Goal: Information Seeking & Learning: Learn about a topic

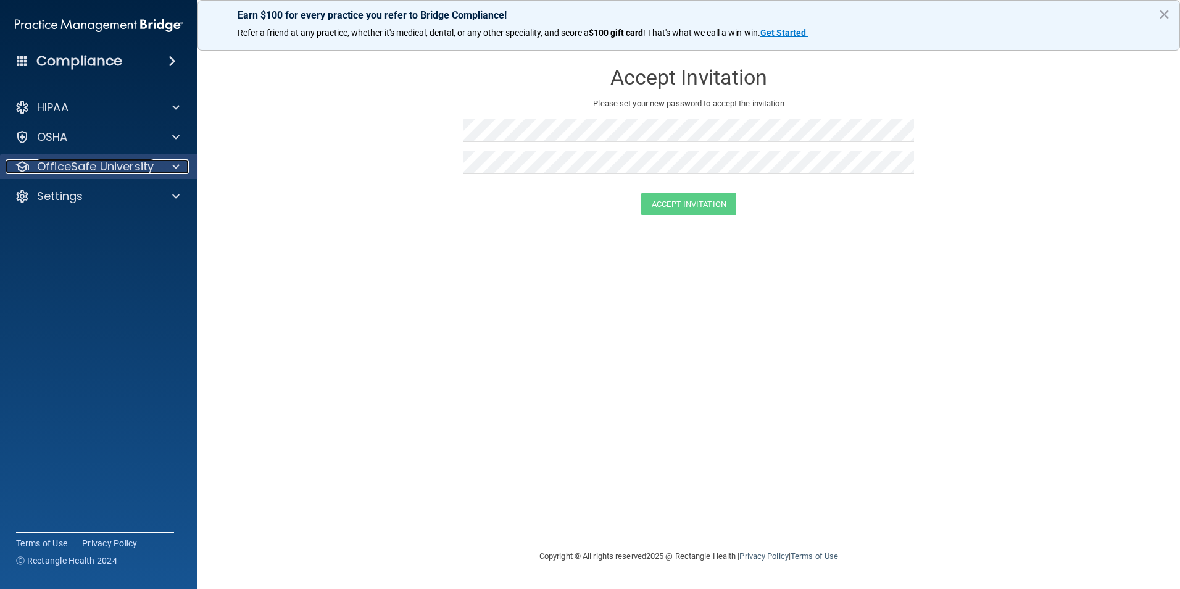
click at [178, 163] on span at bounding box center [175, 166] width 7 height 15
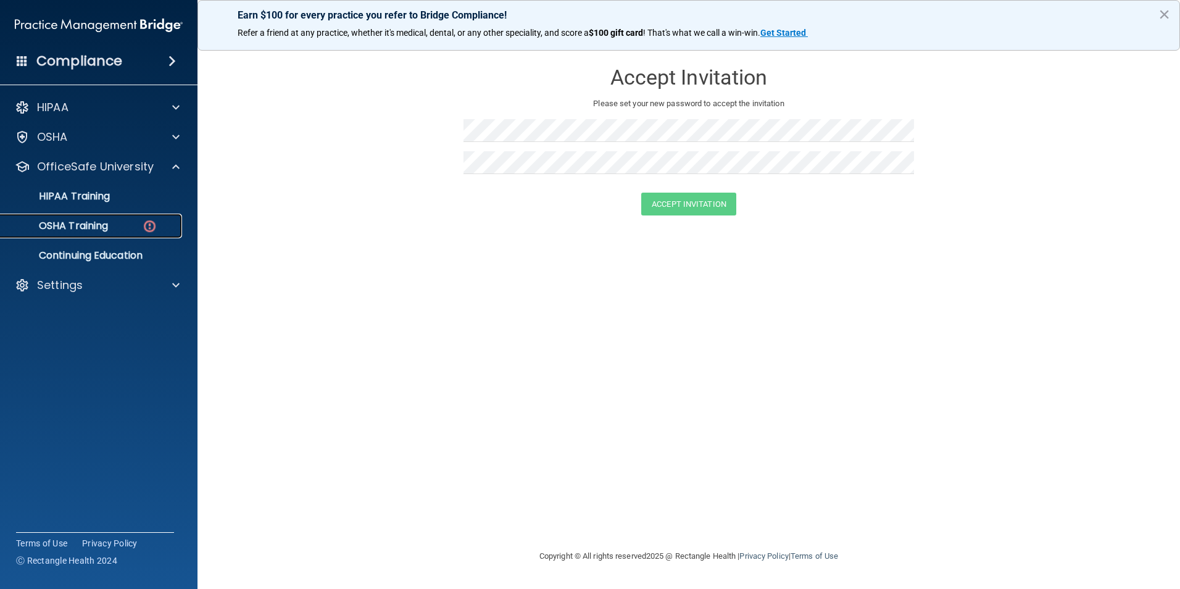
click at [148, 219] on img at bounding box center [149, 225] width 15 height 15
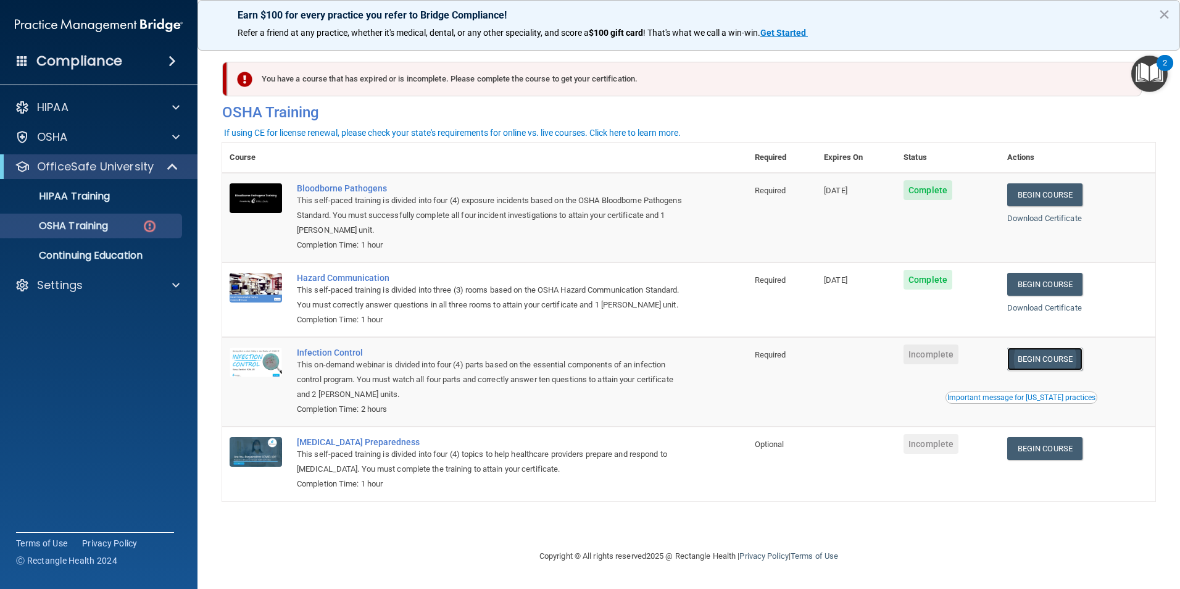
click at [1049, 370] on link "Begin Course" at bounding box center [1044, 358] width 75 height 23
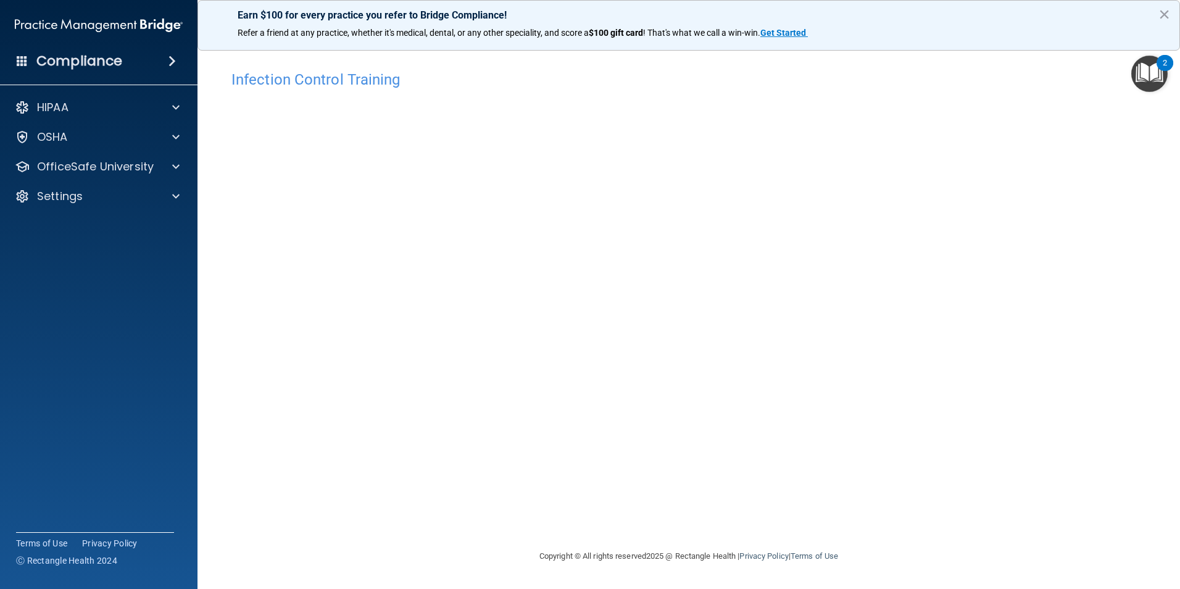
click at [958, 319] on div "Infection Control Training This course doesn’t expire until . Are you sure you …" at bounding box center [688, 306] width 933 height 484
click at [1075, 265] on div "Infection Control Training This course doesn’t expire until . Are you sure you …" at bounding box center [688, 306] width 933 height 484
click at [919, 327] on div "Infection Control Training This course doesn’t expire until . Are you sure you …" at bounding box center [688, 306] width 933 height 484
click at [698, 476] on div "Infection Control Training This course doesn’t expire until . Are you sure you …" at bounding box center [688, 306] width 933 height 484
click at [172, 162] on span at bounding box center [175, 166] width 7 height 15
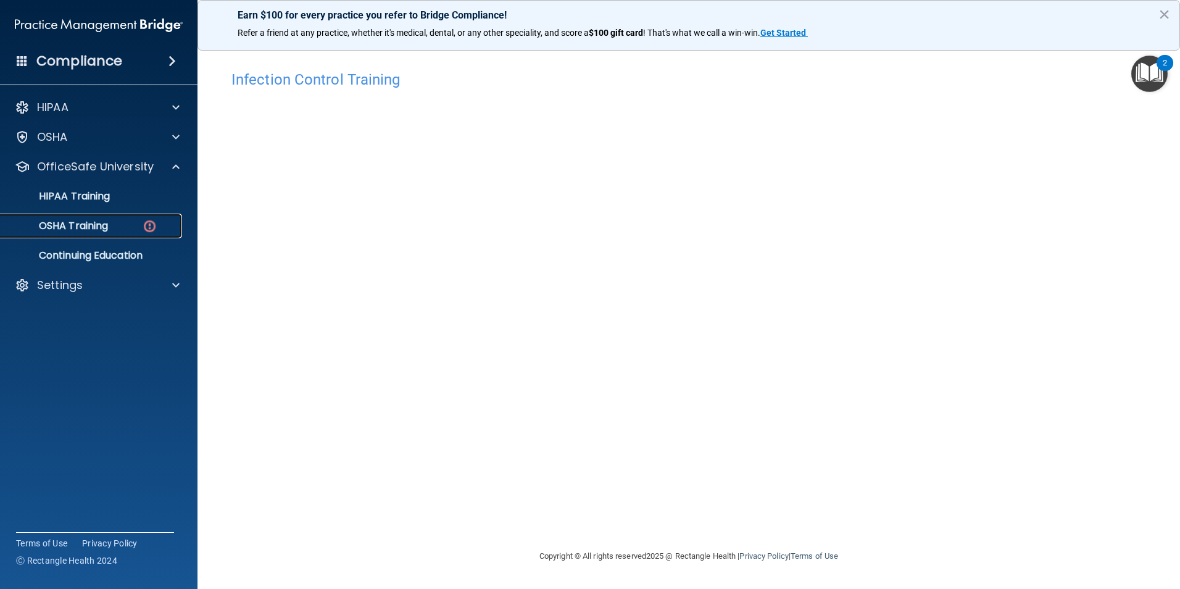
click at [106, 227] on p "OSHA Training" at bounding box center [58, 226] width 100 height 12
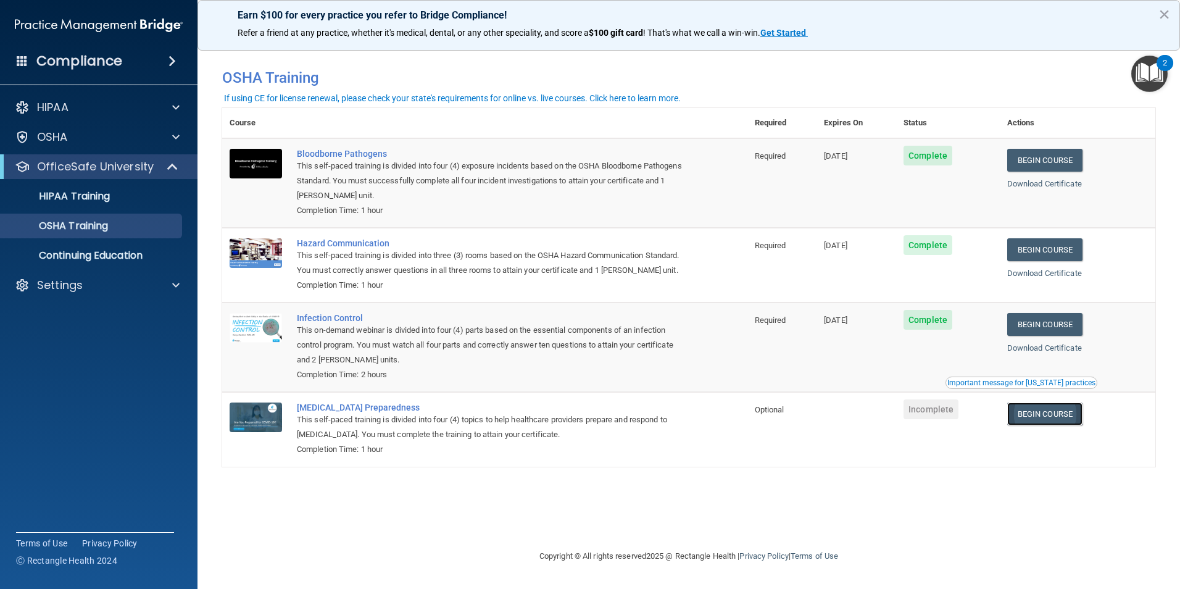
click at [1080, 425] on link "Begin Course" at bounding box center [1044, 413] width 75 height 23
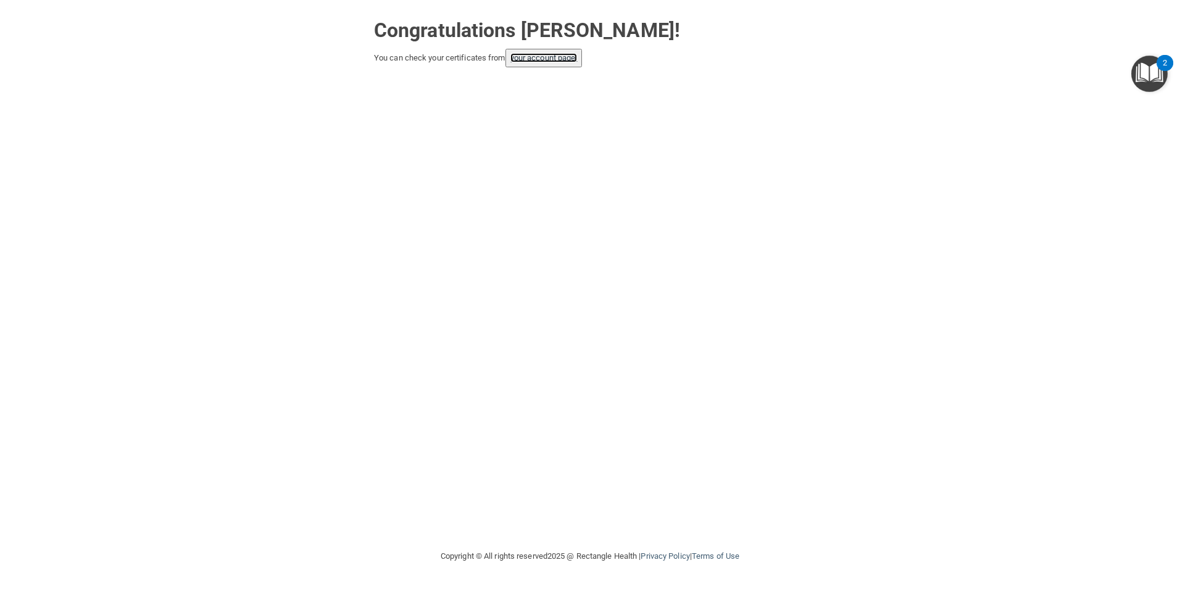
click at [544, 62] on link "your account page!" at bounding box center [543, 57] width 67 height 9
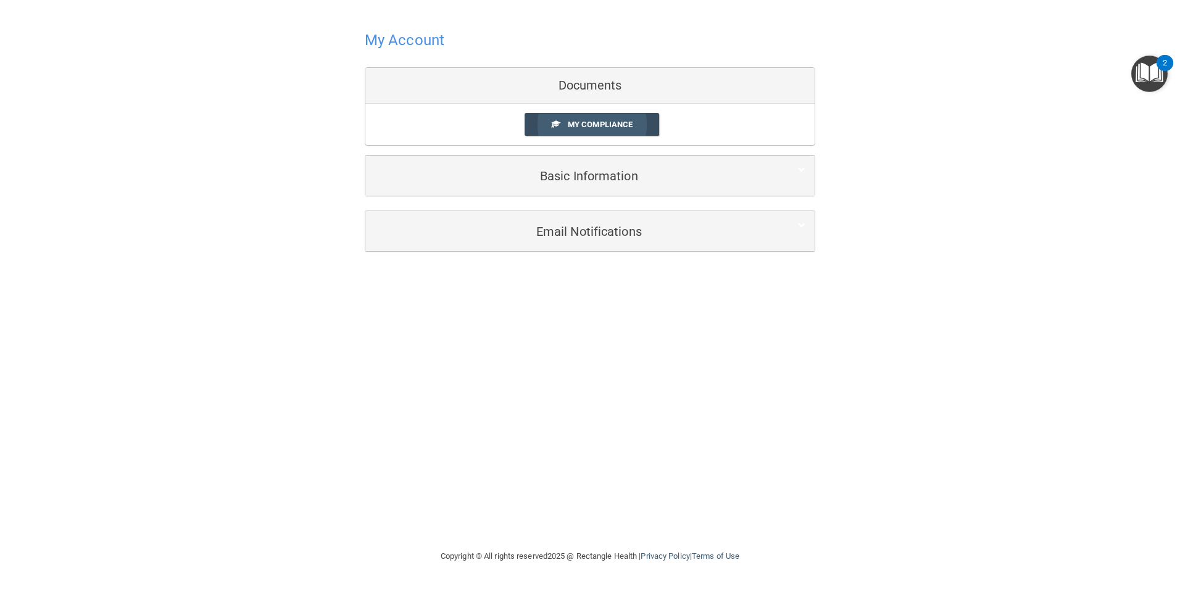
click at [578, 119] on link "My Compliance" at bounding box center [591, 124] width 135 height 23
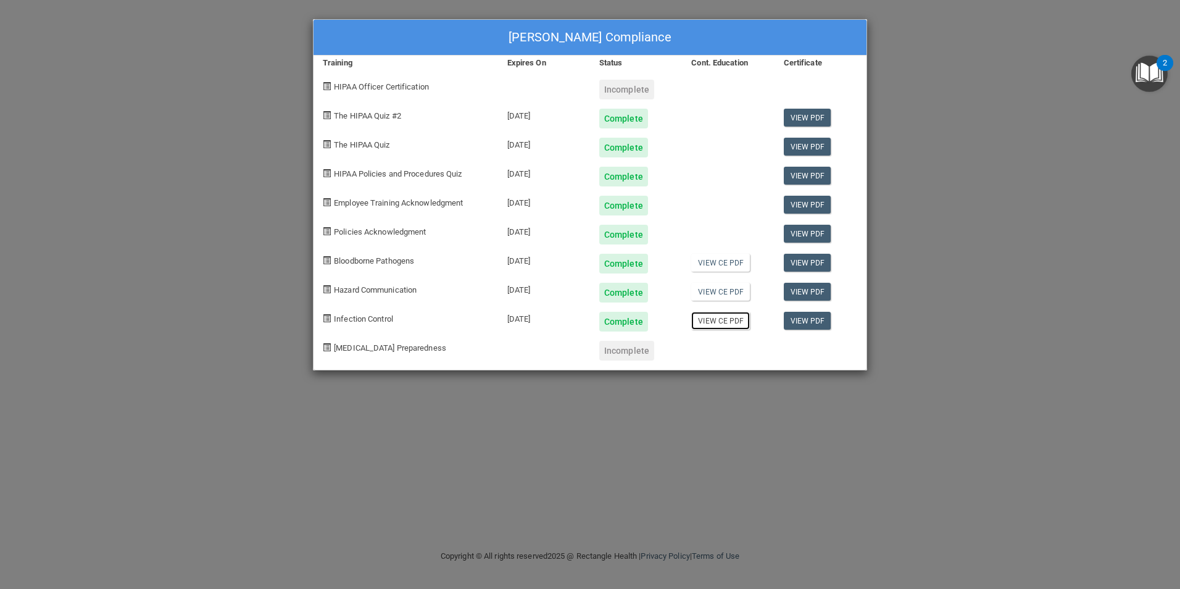
click at [734, 320] on link "View CE PDF" at bounding box center [720, 321] width 59 height 18
click at [611, 342] on div "Incomplete" at bounding box center [626, 351] width 55 height 20
click at [1016, 115] on div "Scarlett Curtis's Compliance Training Expires On Status Cont. Education Certifi…" at bounding box center [590, 294] width 1180 height 589
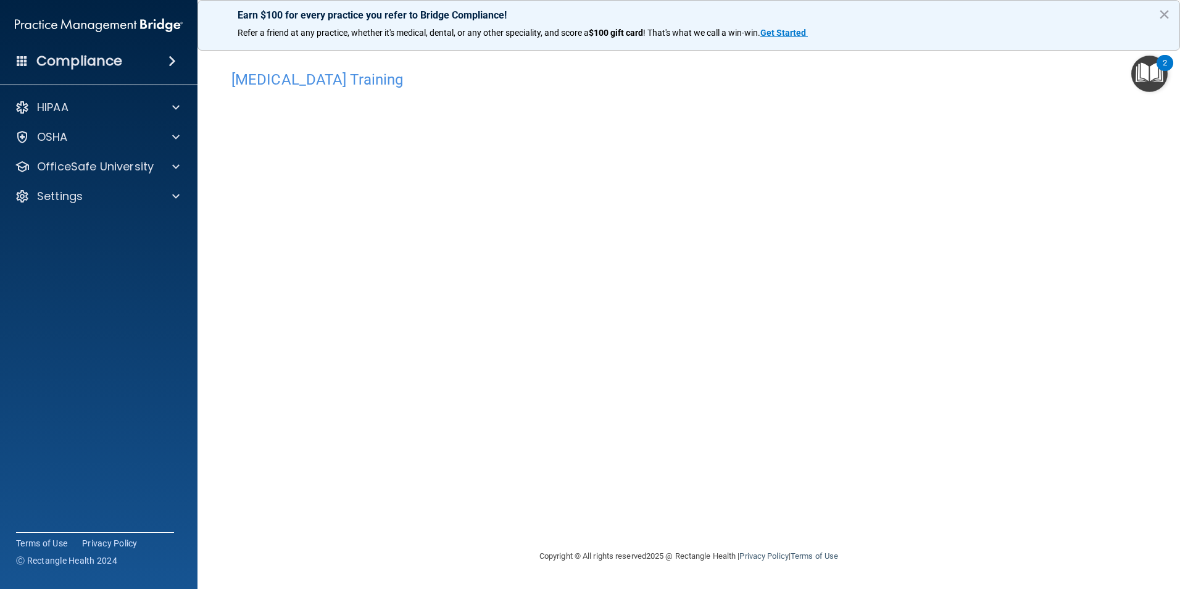
click at [1062, 318] on div "COVID-19 Training This course doesn’t expire until . Are you sure you want to t…" at bounding box center [688, 306] width 933 height 484
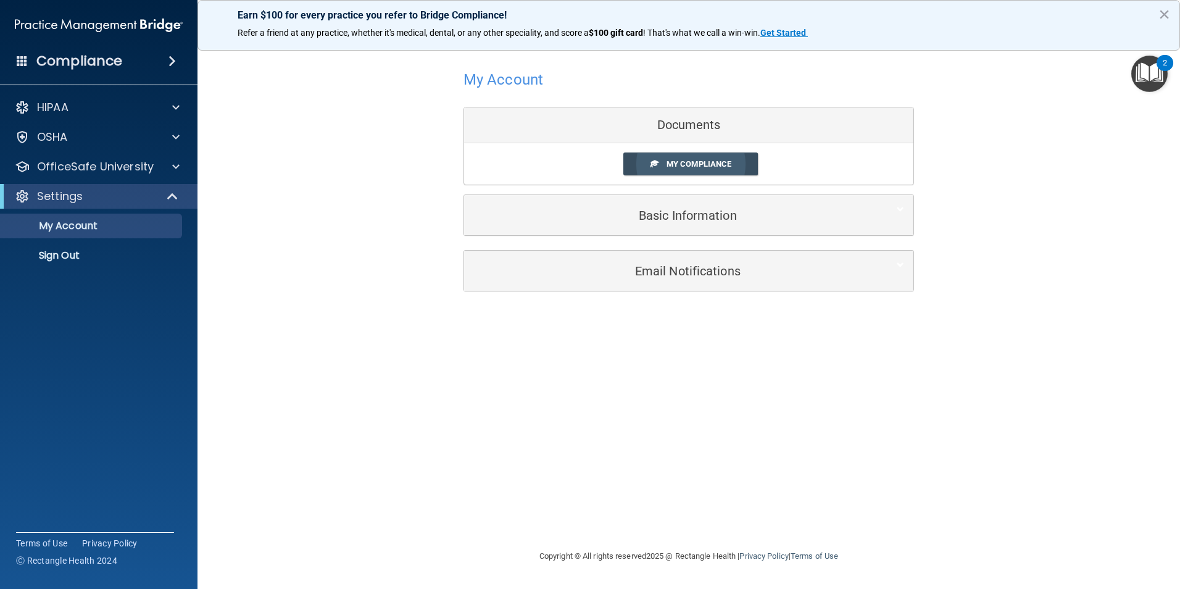
click at [688, 162] on span "My Compliance" at bounding box center [698, 163] width 65 height 9
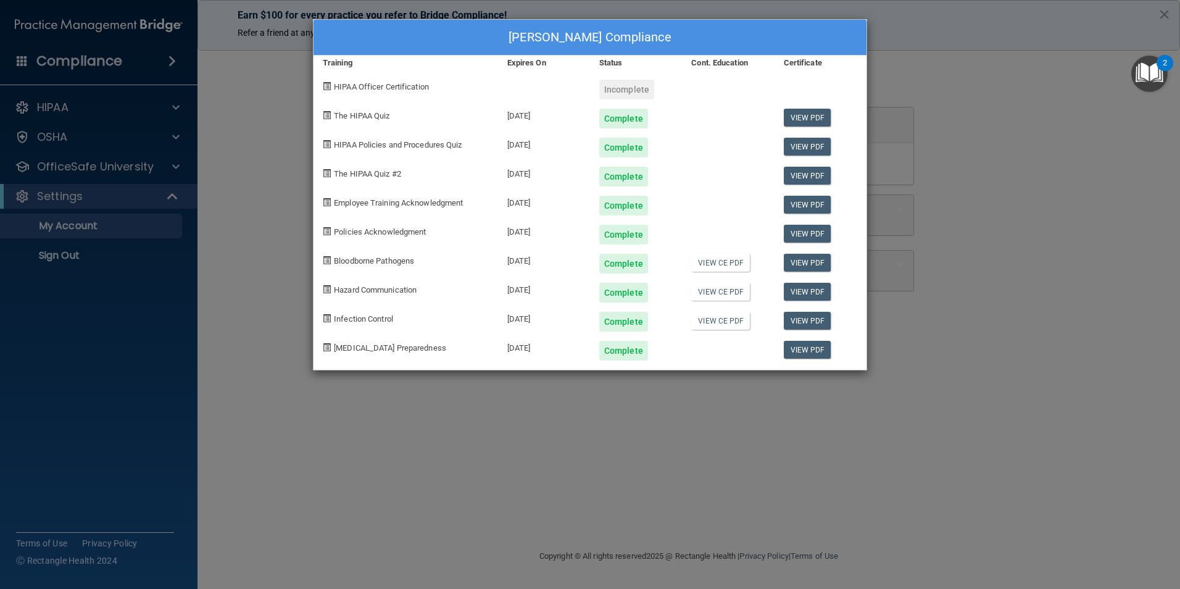
click at [714, 346] on div at bounding box center [728, 345] width 92 height 29
click at [701, 323] on link "View CE PDF" at bounding box center [720, 321] width 59 height 18
click at [636, 352] on div "Complete" at bounding box center [623, 351] width 49 height 20
click at [801, 349] on link "View PDF" at bounding box center [808, 350] width 48 height 18
click at [818, 110] on link "View PDF" at bounding box center [808, 118] width 48 height 18
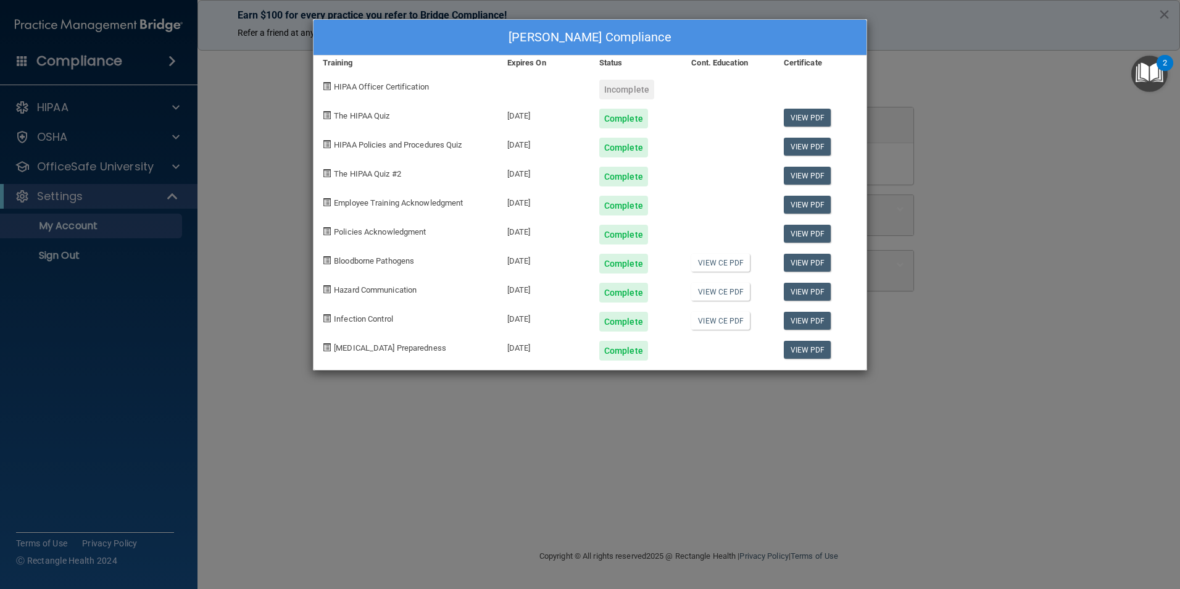
click at [636, 428] on div "Scarlett Curtis's Compliance Training Expires On Status Cont. Education Certifi…" at bounding box center [590, 294] width 1180 height 589
